Goal: Information Seeking & Learning: Learn about a topic

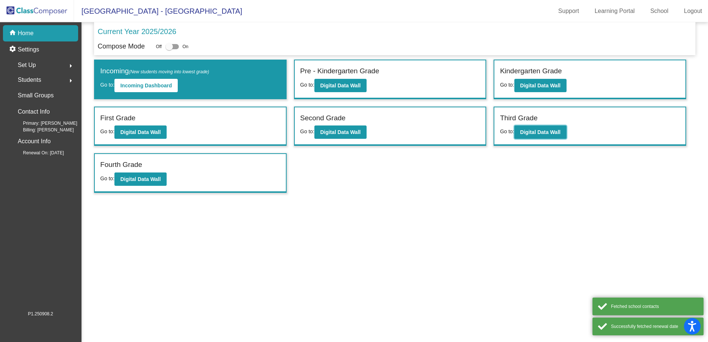
click at [541, 133] on b "Digital Data Wall" at bounding box center [540, 132] width 40 height 6
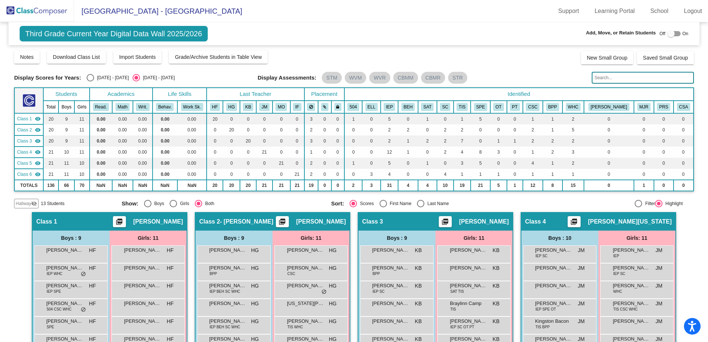
click at [95, 84] on div "Display Scores for Years: [DATE] - [DATE] [DATE] - [DATE] Display Assessments: …" at bounding box center [354, 78] width 680 height 12
click at [87, 75] on div "Select an option" at bounding box center [90, 77] width 7 height 7
click at [90, 81] on input "[DATE] - [DATE]" at bounding box center [90, 81] width 0 height 0
radio input "true"
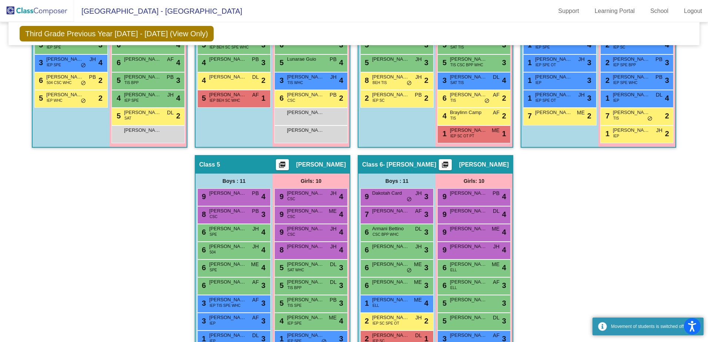
scroll to position [350, 0]
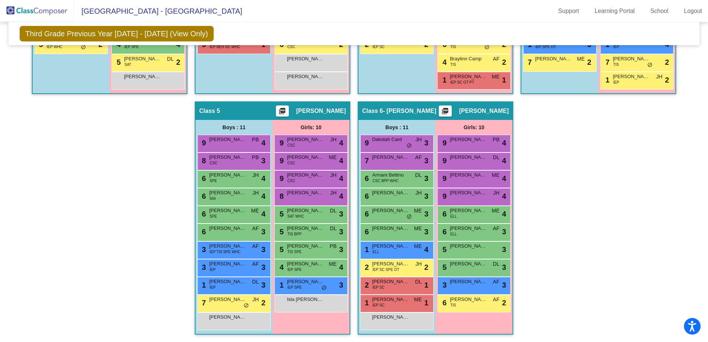
click at [474, 250] on div "5 [PERSON_NAME] lock do_not_disturb_alt 3" at bounding box center [473, 249] width 71 height 15
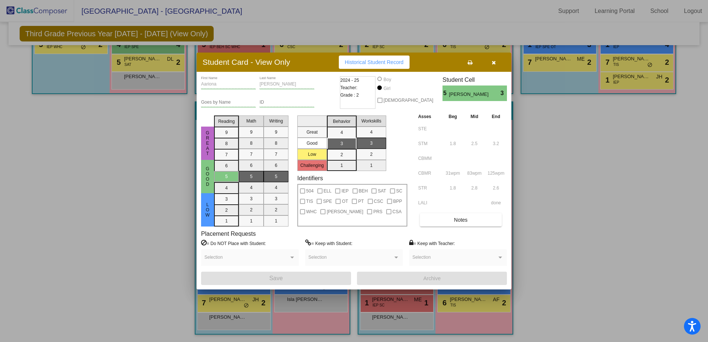
click at [457, 223] on button "Notes" at bounding box center [460, 219] width 81 height 13
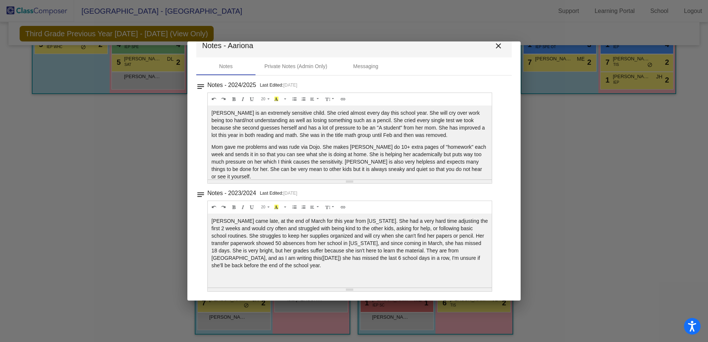
scroll to position [0, 0]
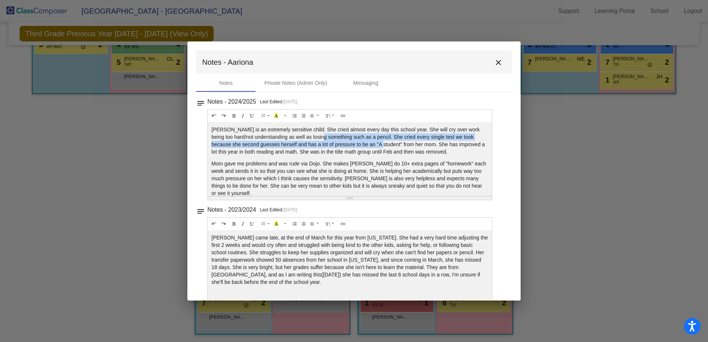
drag, startPoint x: 328, startPoint y: 137, endPoint x: 376, endPoint y: 141, distance: 48.3
click at [376, 141] on p "[PERSON_NAME] is an extremely sensitive child. She cried almost every day this …" at bounding box center [349, 141] width 277 height 30
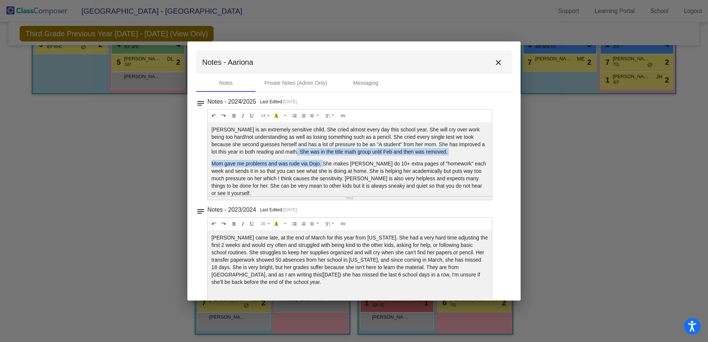
drag, startPoint x: 297, startPoint y: 154, endPoint x: 322, endPoint y: 157, distance: 25.8
click at [322, 157] on div "[PERSON_NAME] is an extremely sensitive child. She cried almost every day this …" at bounding box center [350, 159] width 284 height 74
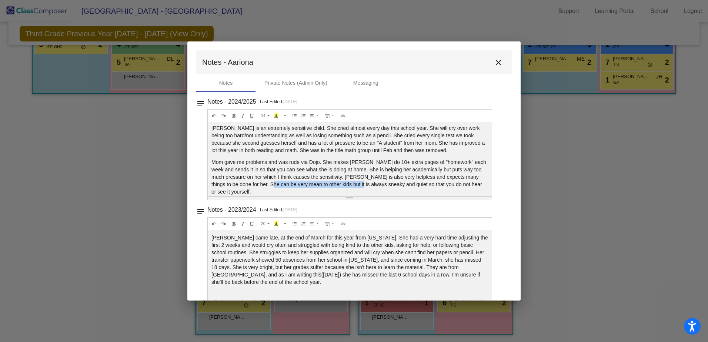
drag, startPoint x: 303, startPoint y: 185, endPoint x: 349, endPoint y: 189, distance: 46.8
click at [349, 189] on div "[PERSON_NAME] is an extremely sensitive child. She cried almost every day this …" at bounding box center [350, 159] width 284 height 74
drag, startPoint x: 358, startPoint y: 187, endPoint x: 395, endPoint y: 207, distance: 42.3
click at [395, 207] on div "notes Notes - 2024/2025 Last Edited: [DATE] 14 8 9 10 11 12 14 18 24 36 Backgro…" at bounding box center [354, 200] width 316 height 216
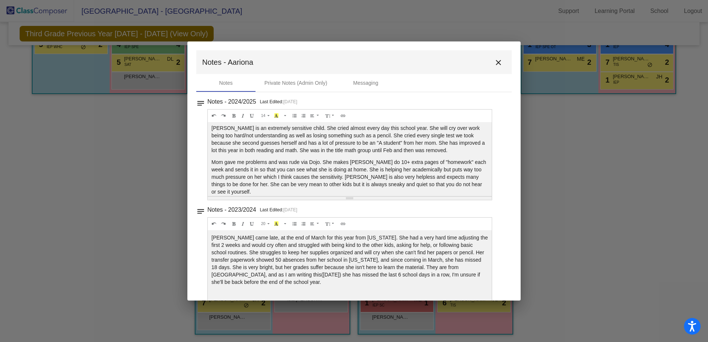
drag, startPoint x: 395, startPoint y: 207, endPoint x: 359, endPoint y: 186, distance: 41.5
click at [359, 186] on p "Mom gave me problems and was rude via Dojo. She makes [PERSON_NAME] do 10+ extr…" at bounding box center [349, 176] width 277 height 37
click at [420, 174] on p "Mom gave me problems and was rude via Dojo. She makes [PERSON_NAME] do 10+ extr…" at bounding box center [349, 176] width 277 height 37
click at [494, 62] on mat-icon "close" at bounding box center [498, 62] width 9 height 9
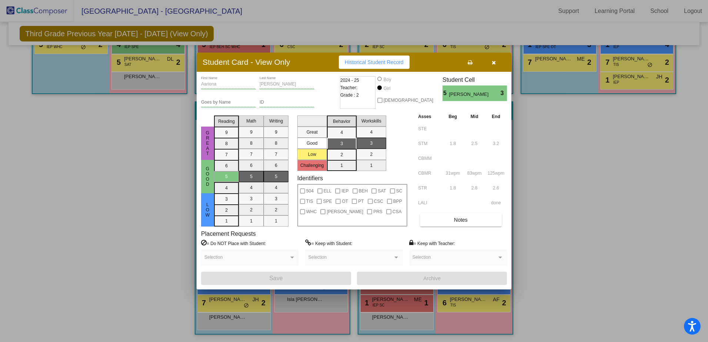
click at [508, 148] on div "Aariona First Name [PERSON_NAME] Last Name Goes by Name ID 2024 - 25 Teacher: G…" at bounding box center [354, 181] width 315 height 218
drag, startPoint x: 490, startPoint y: 194, endPoint x: 473, endPoint y: 182, distance: 20.8
click at [473, 182] on div "2.8" at bounding box center [474, 186] width 18 height 13
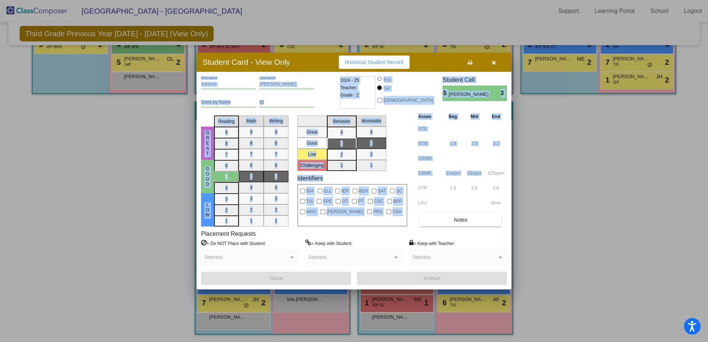
drag, startPoint x: 486, startPoint y: 174, endPoint x: 512, endPoint y: 174, distance: 26.3
click at [512, 174] on div "Student Card - View Only Historical Student Record Aariona First Name [PERSON_N…" at bounding box center [354, 171] width 708 height 342
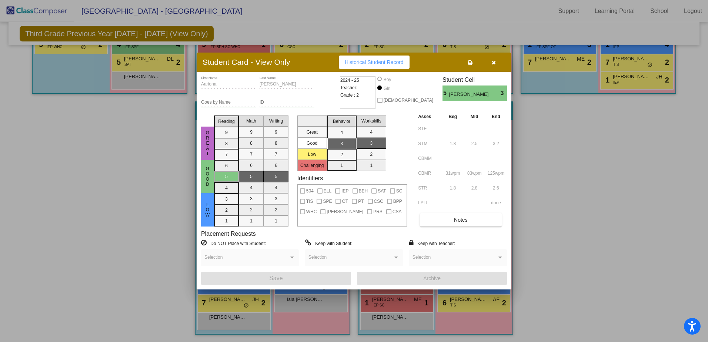
click at [527, 200] on div "Student Card - View Only Historical Student Record Aariona First Name [PERSON_N…" at bounding box center [354, 171] width 708 height 342
click at [527, 200] on div at bounding box center [354, 171] width 708 height 342
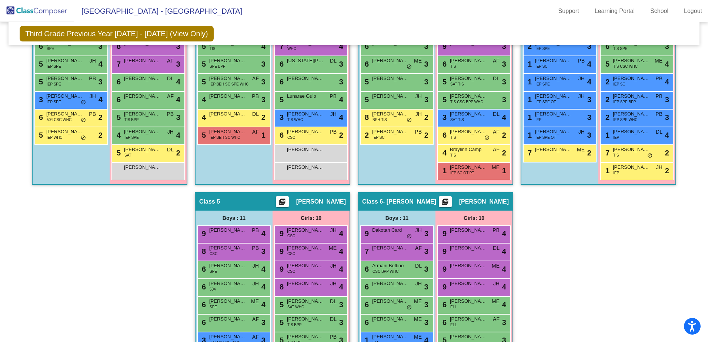
scroll to position [333, 0]
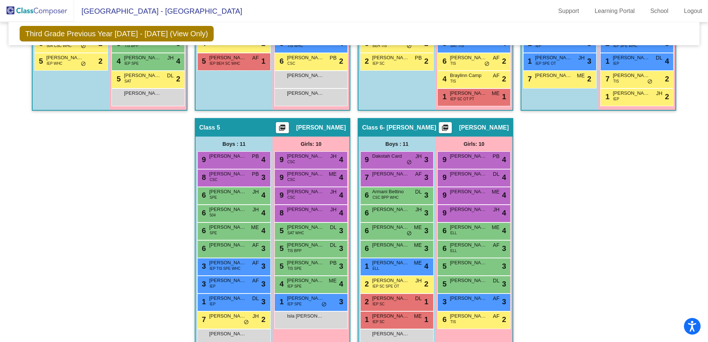
click at [471, 274] on div "5 [PERSON_NAME] lock do_not_disturb_alt 3" at bounding box center [473, 265] width 71 height 15
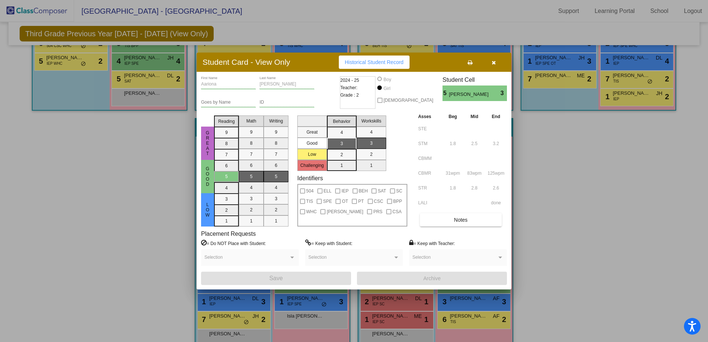
click at [486, 60] on button "button" at bounding box center [494, 62] width 24 height 13
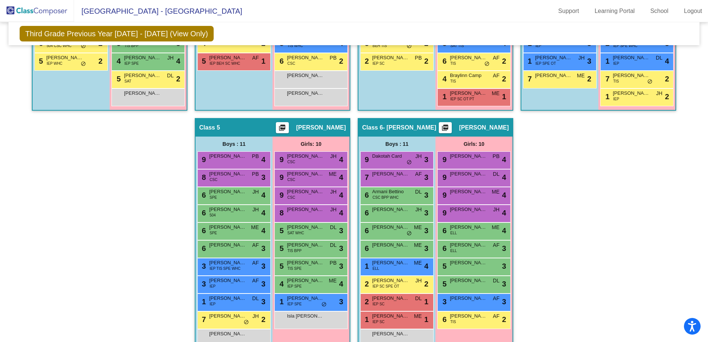
click at [537, 204] on div "Hallway - Hallway Class picture_as_pdf Add Student First Name Last Name Student…" at bounding box center [354, 117] width 680 height 481
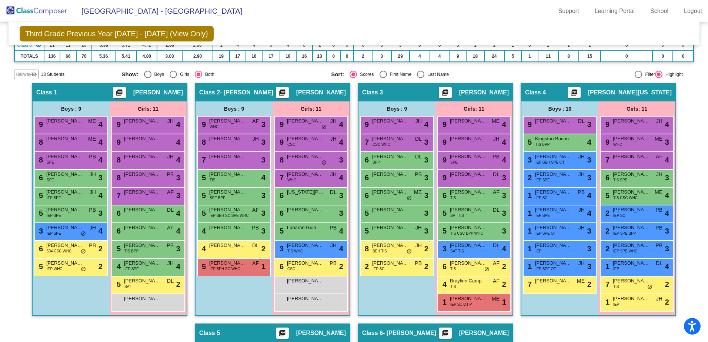
scroll to position [0, 0]
